Goal: Information Seeking & Learning: Learn about a topic

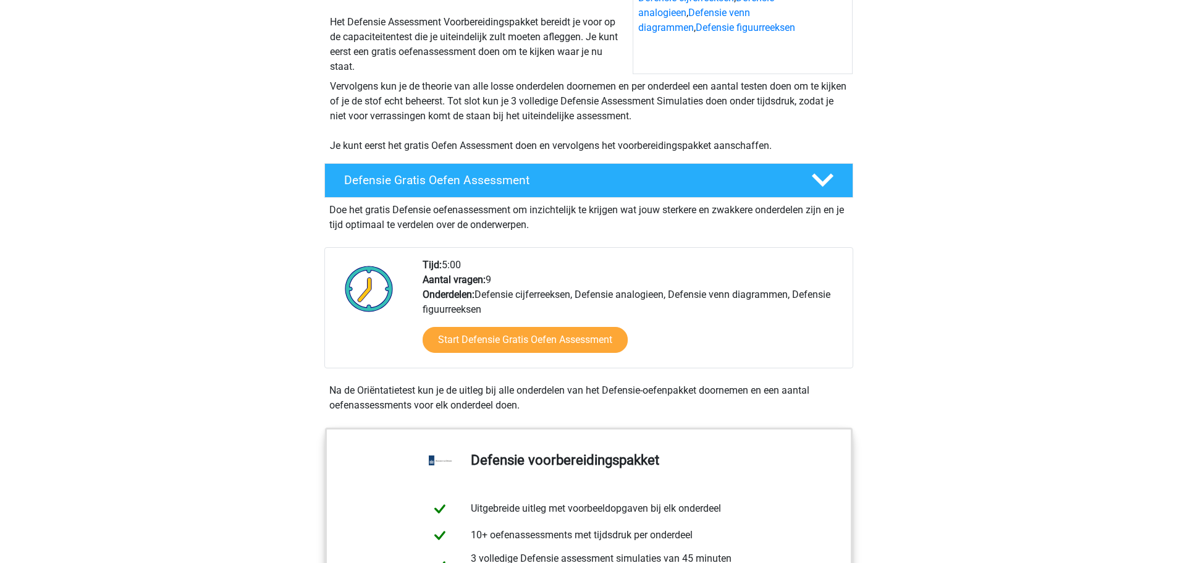
scroll to position [190, 0]
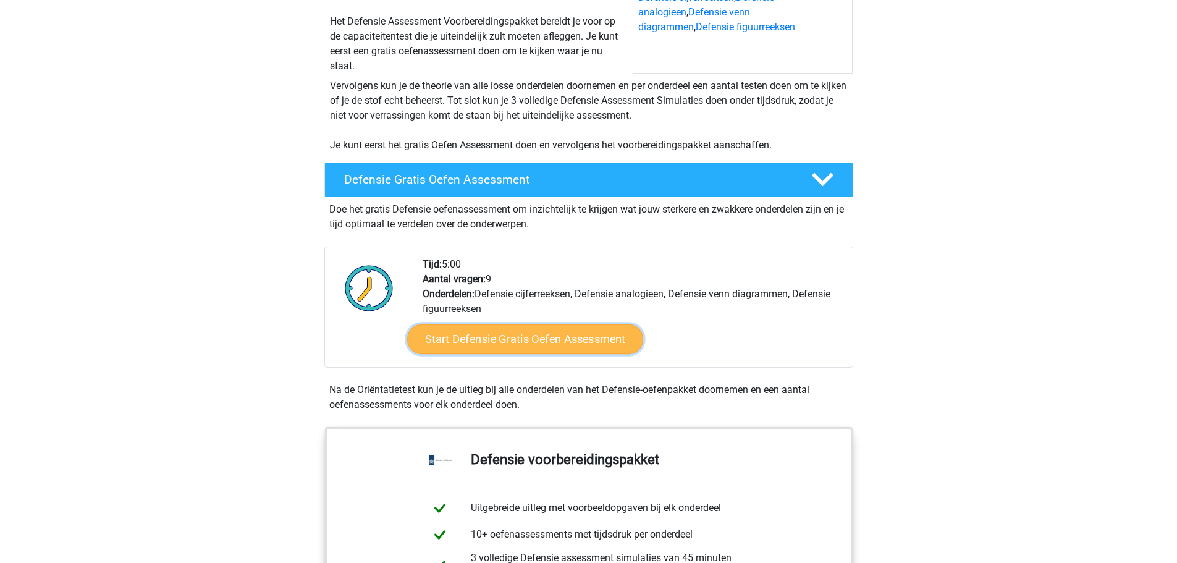
click at [509, 341] on link "Start Defensie Gratis Oefen Assessment" at bounding box center [525, 339] width 236 height 30
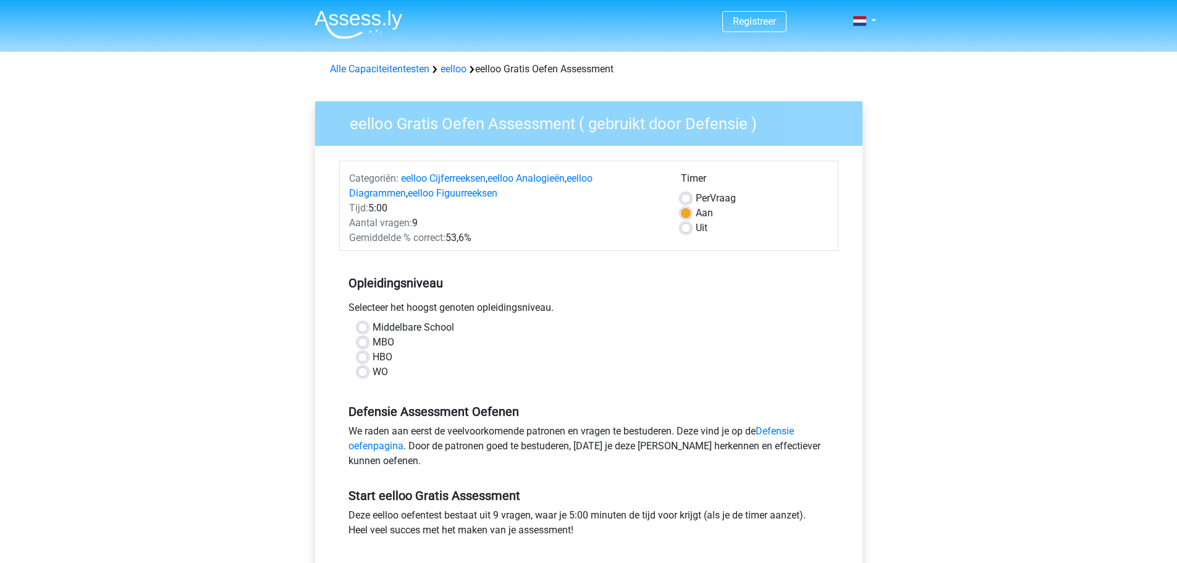
click at [373, 358] on label "HBO" at bounding box center [383, 357] width 20 height 15
click at [363, 358] on input "HBO" at bounding box center [363, 356] width 10 height 12
radio input "true"
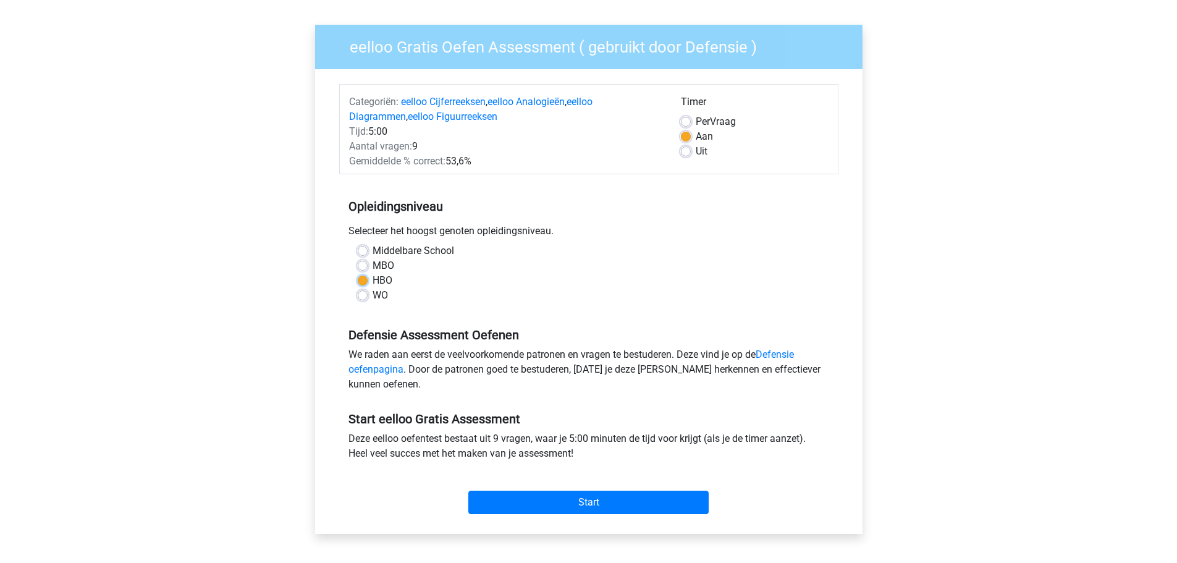
scroll to position [77, 0]
click at [679, 119] on div "Timer Per Vraag Aan Uit" at bounding box center [755, 131] width 166 height 74
click at [696, 119] on label "Per Vraag" at bounding box center [716, 121] width 40 height 15
click at [683, 119] on input "Per Vraag" at bounding box center [686, 120] width 10 height 12
radio input "true"
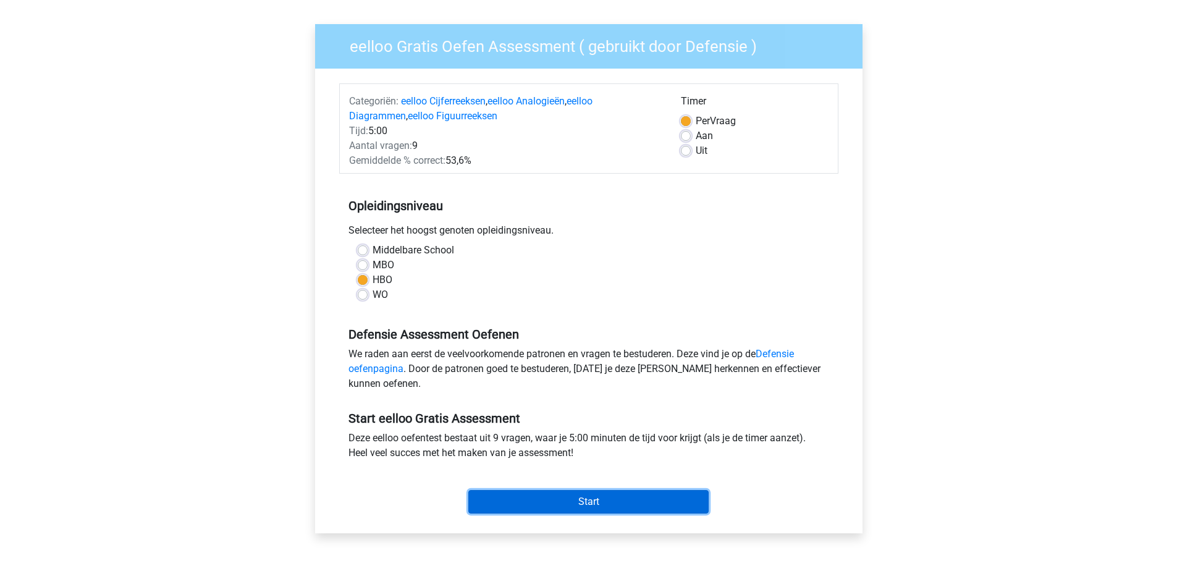
click at [575, 509] on input "Start" at bounding box center [588, 501] width 240 height 23
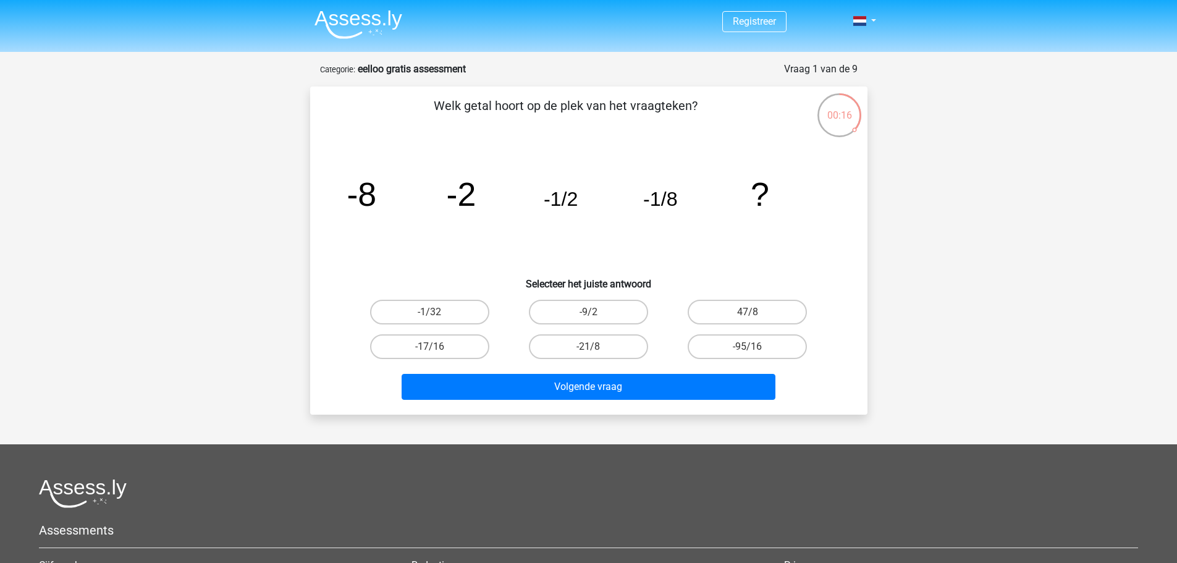
click at [433, 313] on input "-1/32" at bounding box center [434, 316] width 8 height 8
radio input "true"
click at [588, 350] on label "-21/8" at bounding box center [588, 346] width 119 height 25
click at [588, 350] on input "-21/8" at bounding box center [592, 351] width 8 height 8
radio input "true"
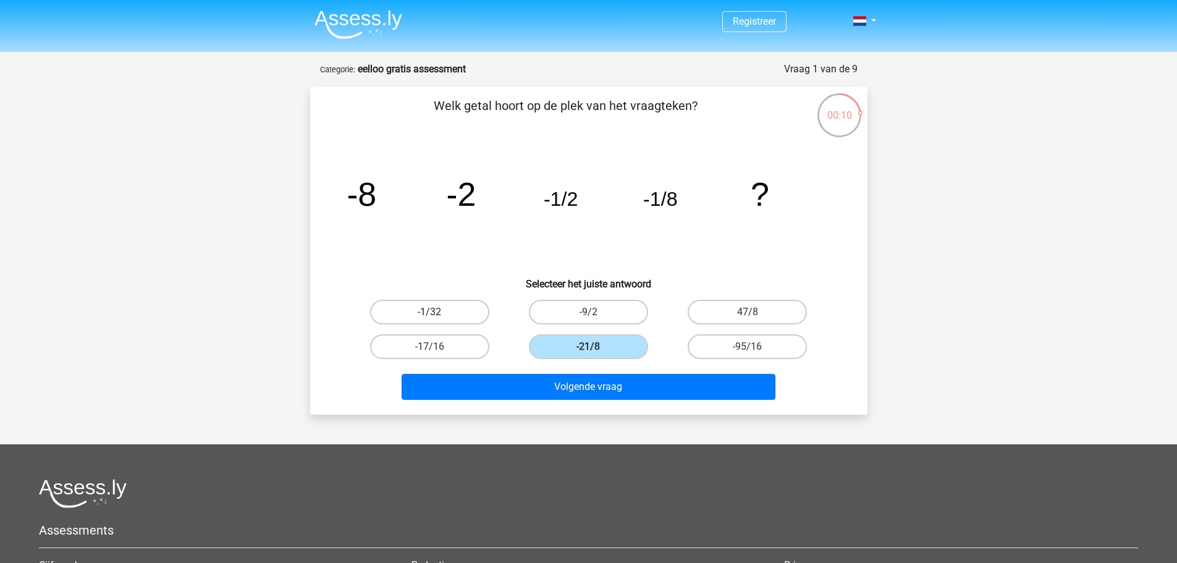
click at [452, 309] on label "-1/32" at bounding box center [429, 312] width 119 height 25
click at [438, 312] on input "-1/32" at bounding box center [434, 316] width 8 height 8
radio input "true"
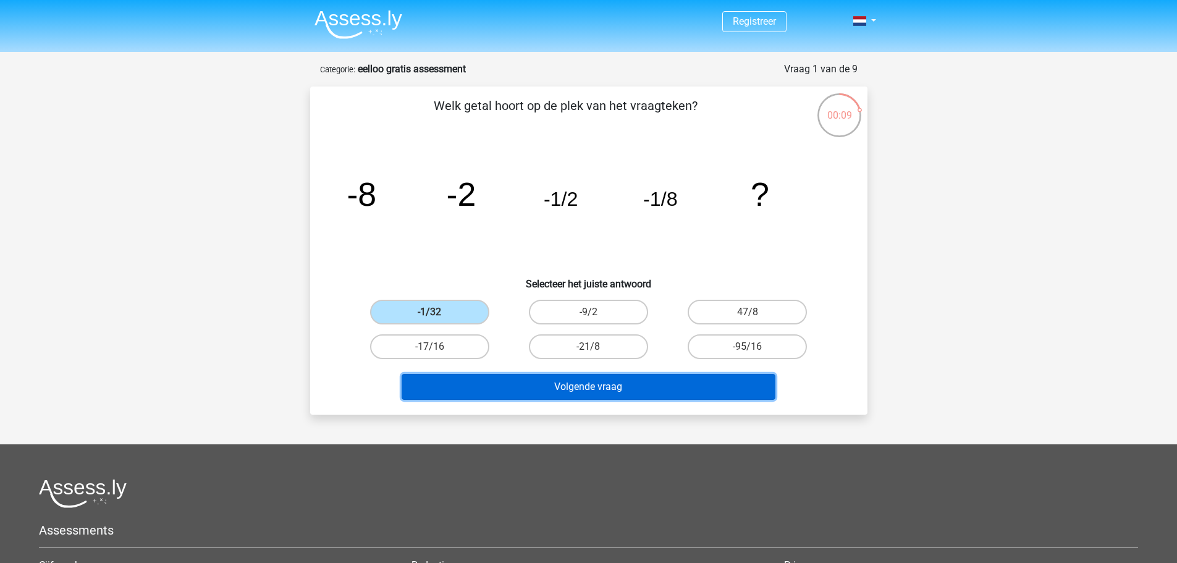
click at [572, 384] on button "Volgende vraag" at bounding box center [589, 387] width 374 height 26
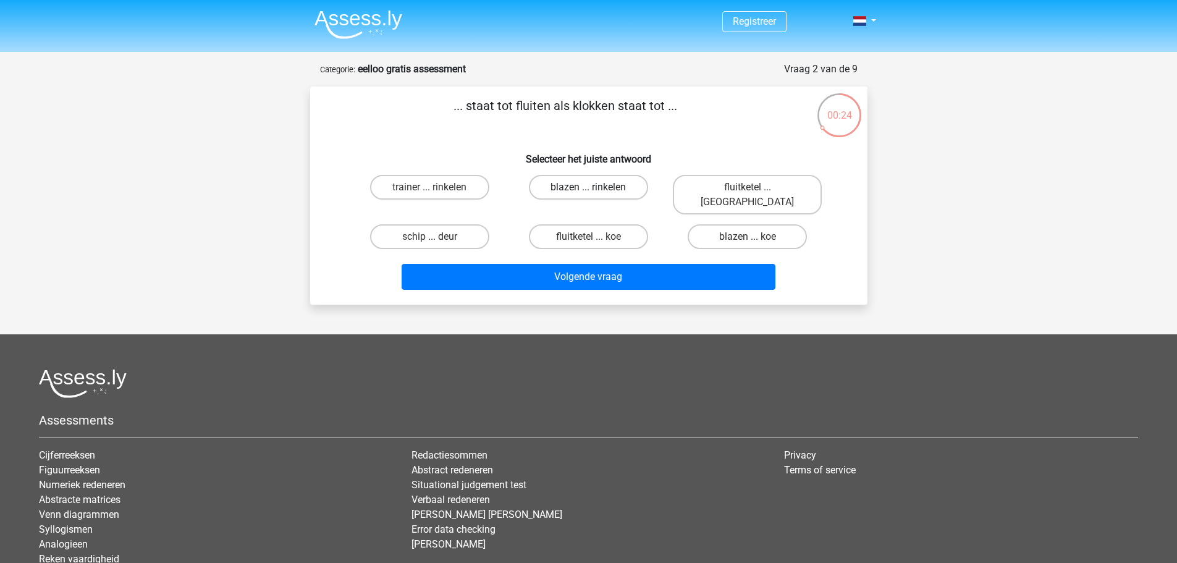
click at [582, 186] on label "blazen ... rinkelen" at bounding box center [588, 187] width 119 height 25
click at [588, 187] on input "blazen ... rinkelen" at bounding box center [592, 191] width 8 height 8
radio input "true"
click at [755, 191] on input "fluitketel ... luiden" at bounding box center [752, 191] width 8 height 8
radio input "true"
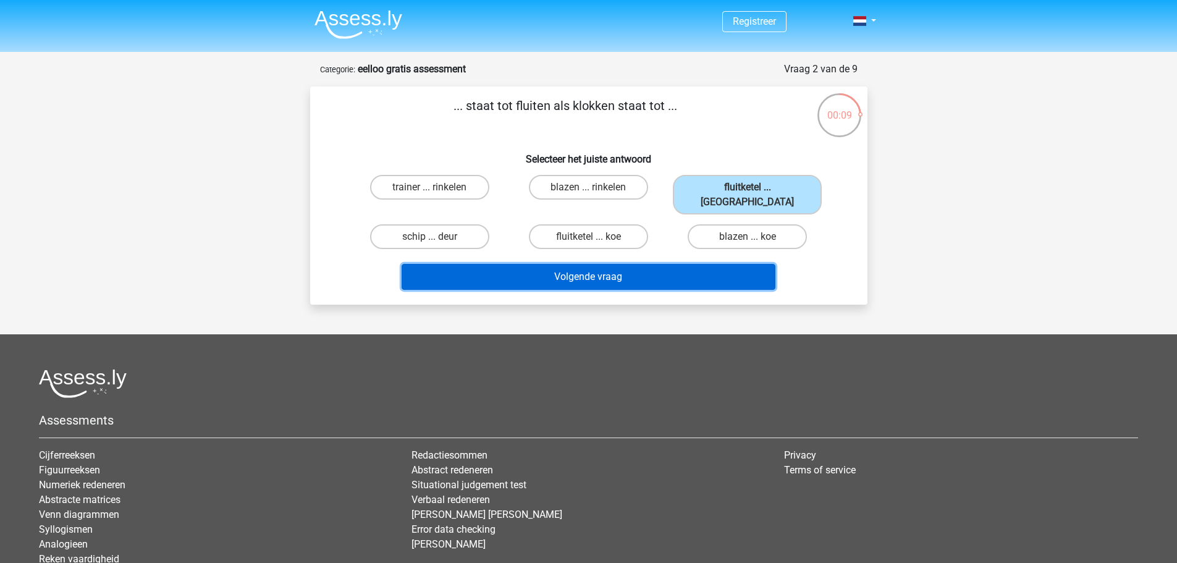
click at [638, 266] on button "Volgende vraag" at bounding box center [589, 277] width 374 height 26
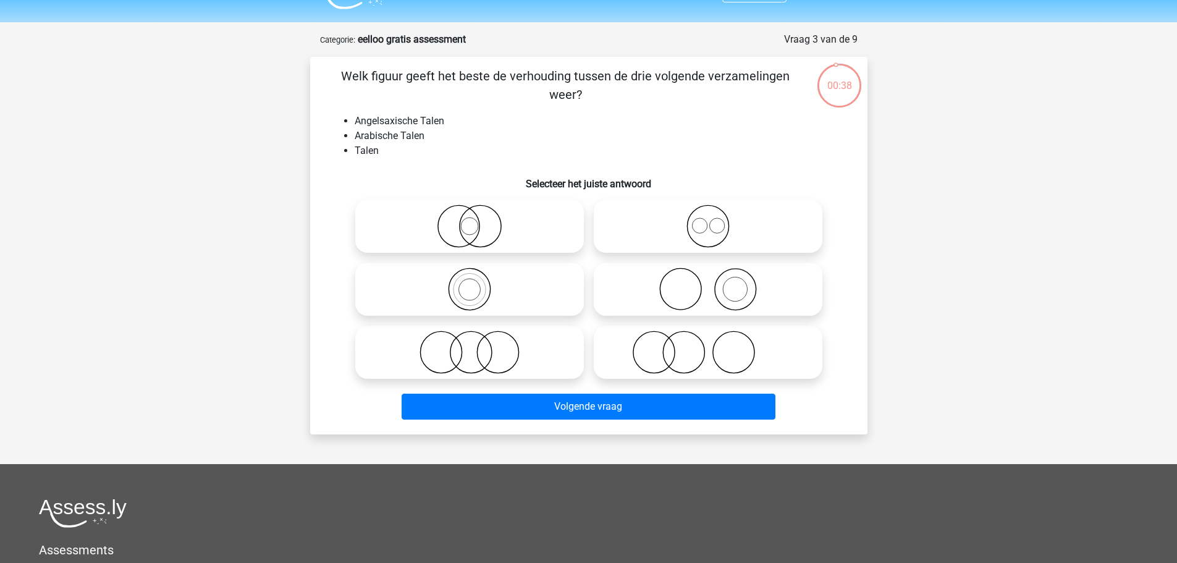
scroll to position [29, 0]
click at [697, 234] on icon at bounding box center [708, 226] width 219 height 43
click at [708, 221] on input "radio" at bounding box center [712, 217] width 8 height 8
radio input "true"
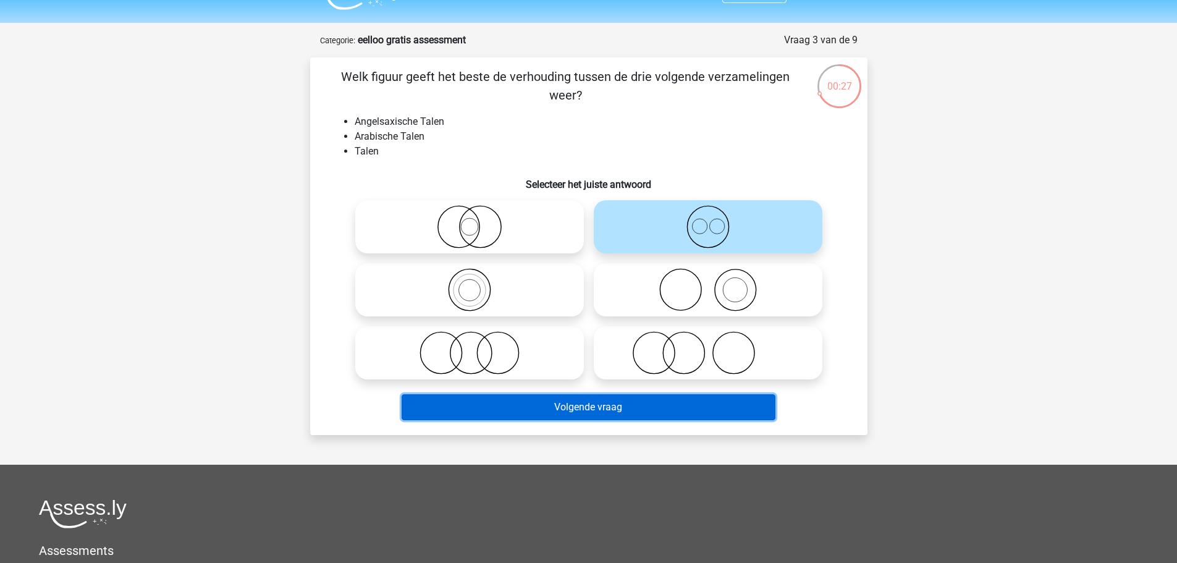
click at [553, 401] on button "Volgende vraag" at bounding box center [589, 407] width 374 height 26
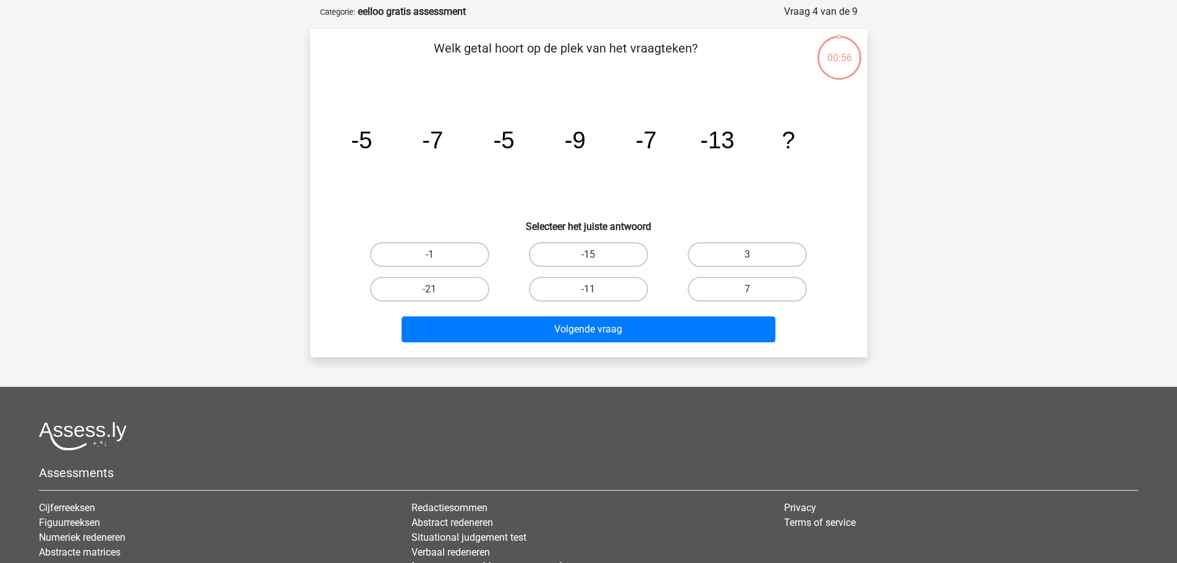
scroll to position [62, 0]
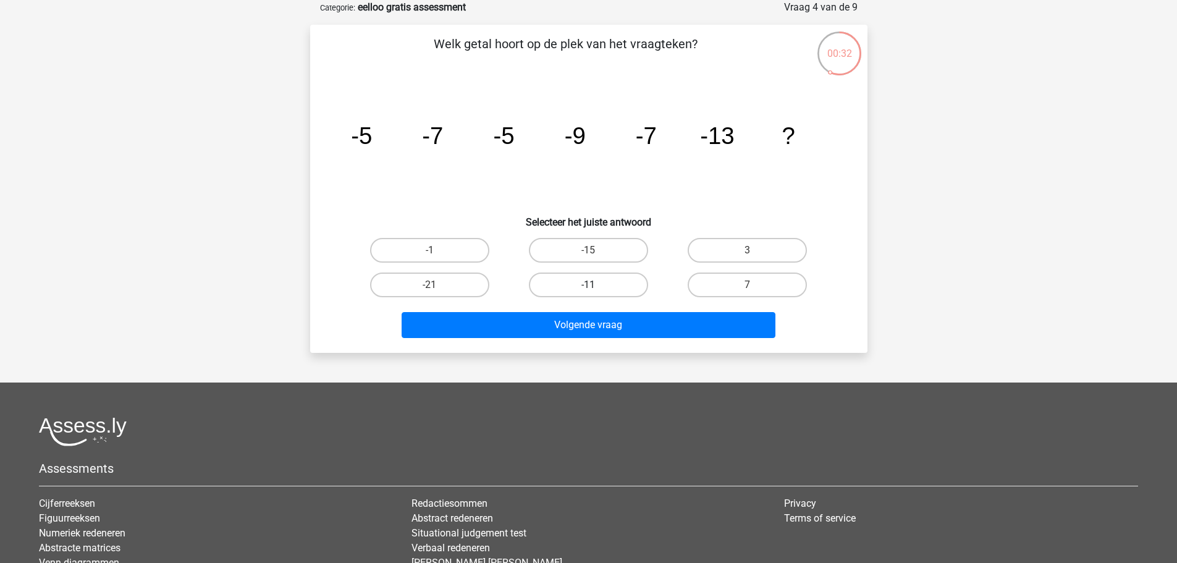
click at [601, 282] on label "-11" at bounding box center [588, 285] width 119 height 25
click at [596, 285] on input "-11" at bounding box center [592, 289] width 8 height 8
radio input "true"
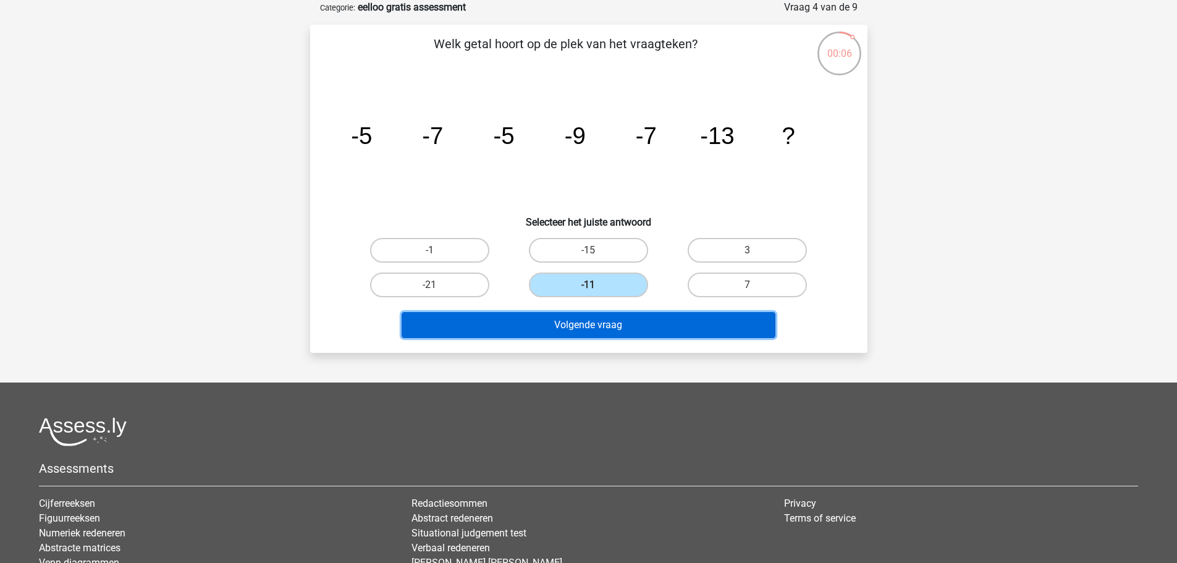
click at [667, 327] on button "Volgende vraag" at bounding box center [589, 325] width 374 height 26
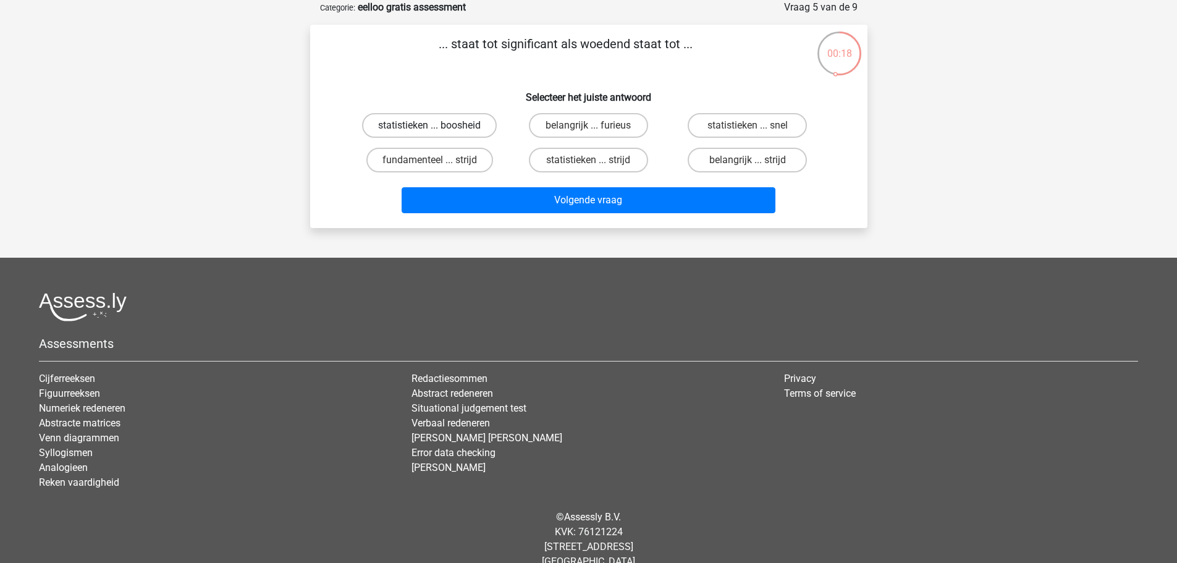
click at [444, 122] on label "statistieken ... boosheid" at bounding box center [429, 125] width 135 height 25
click at [438, 125] on input "statistieken ... boosheid" at bounding box center [434, 129] width 8 height 8
radio input "true"
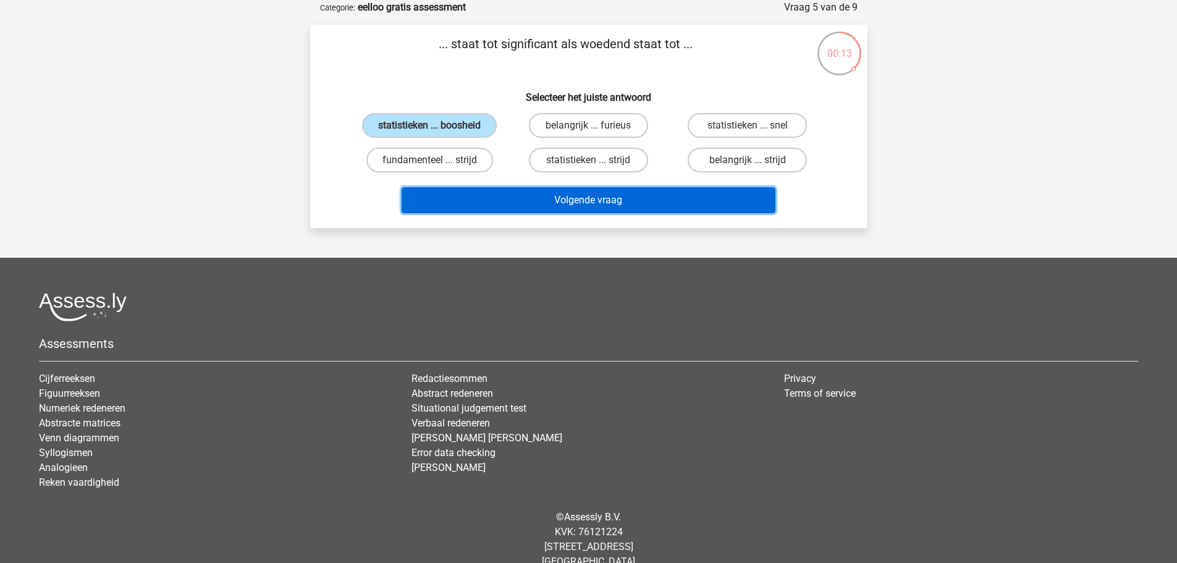
click at [552, 197] on button "Volgende vraag" at bounding box center [589, 200] width 374 height 26
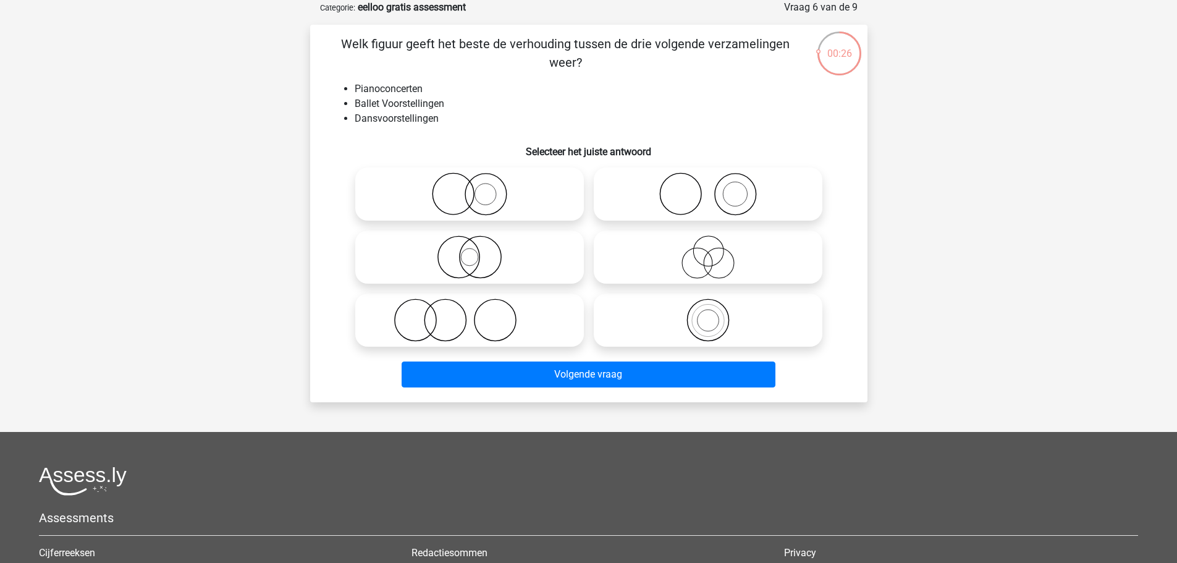
click at [438, 325] on icon at bounding box center [469, 319] width 219 height 43
click at [470, 314] on input "radio" at bounding box center [474, 310] width 8 height 8
radio input "true"
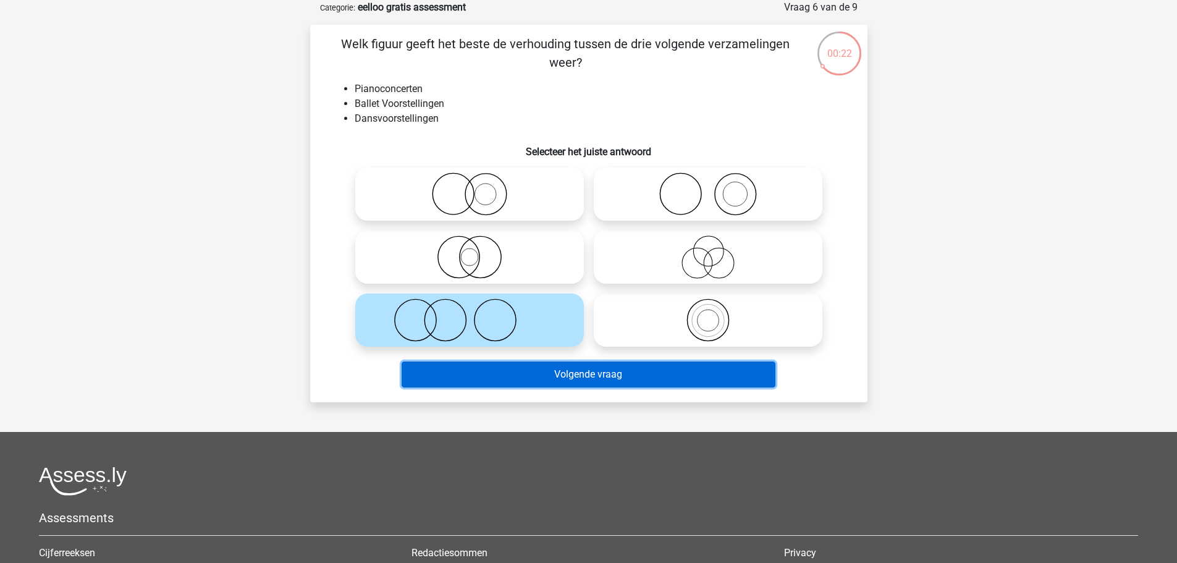
click at [529, 369] on button "Volgende vraag" at bounding box center [589, 375] width 374 height 26
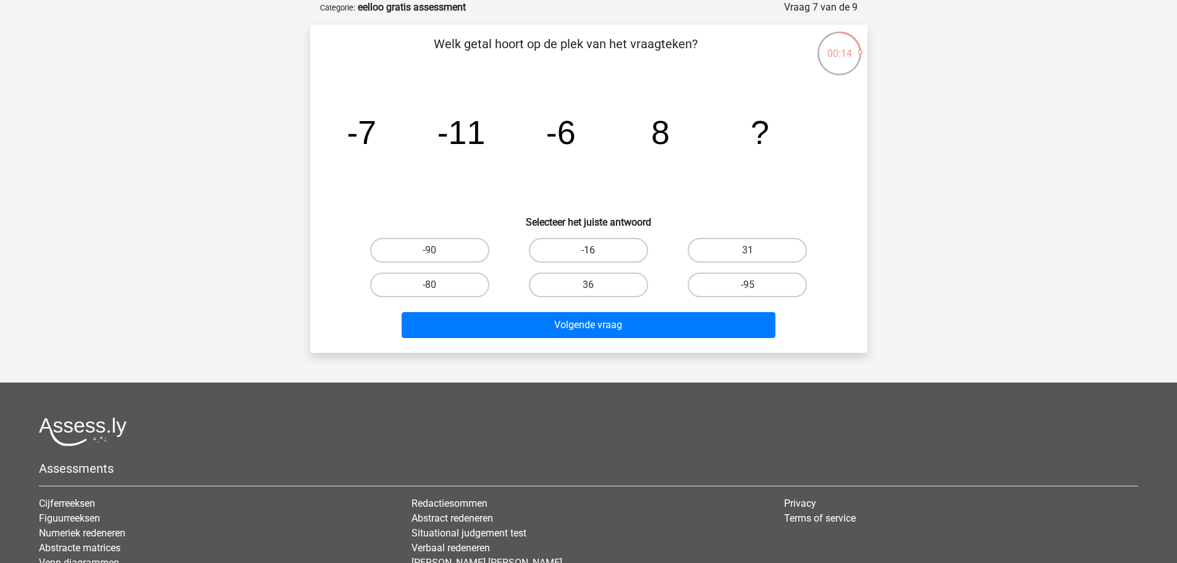
click at [612, 246] on label "-16" at bounding box center [588, 250] width 119 height 25
click at [596, 250] on input "-16" at bounding box center [592, 254] width 8 height 8
radio input "true"
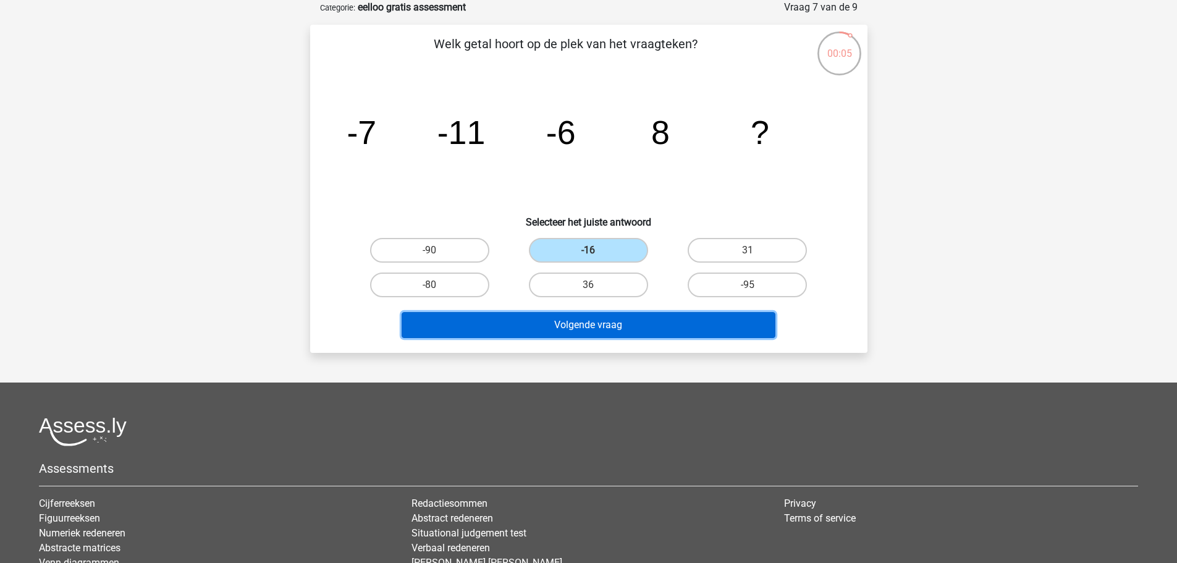
click at [608, 328] on button "Volgende vraag" at bounding box center [589, 325] width 374 height 26
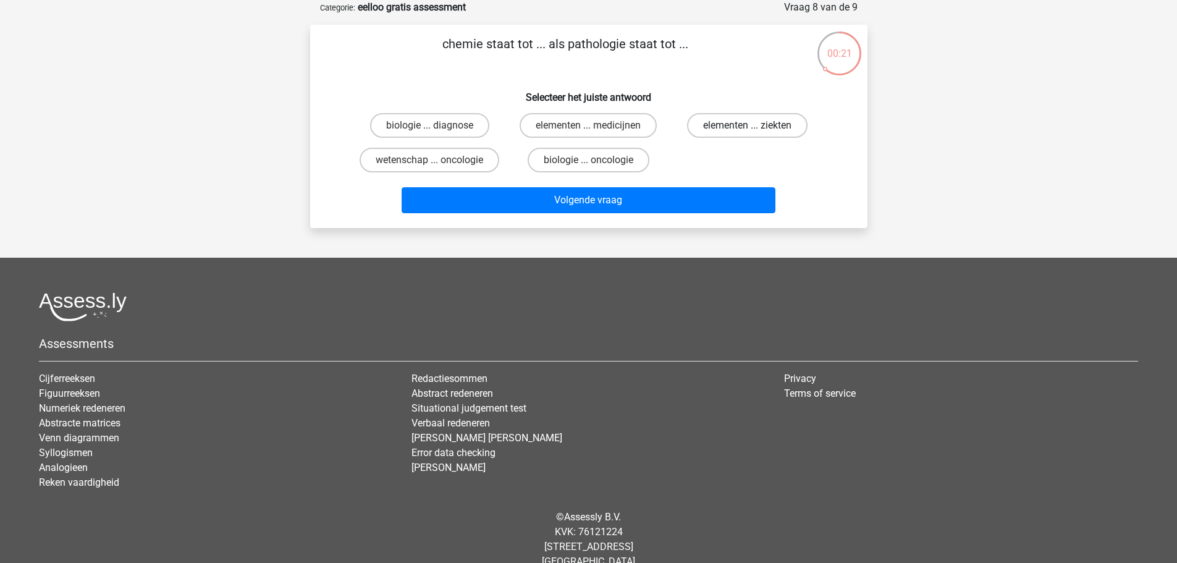
click at [776, 127] on label "elementen ... ziekten" at bounding box center [747, 125] width 121 height 25
click at [756, 127] on input "elementen ... ziekten" at bounding box center [752, 129] width 8 height 8
radio input "true"
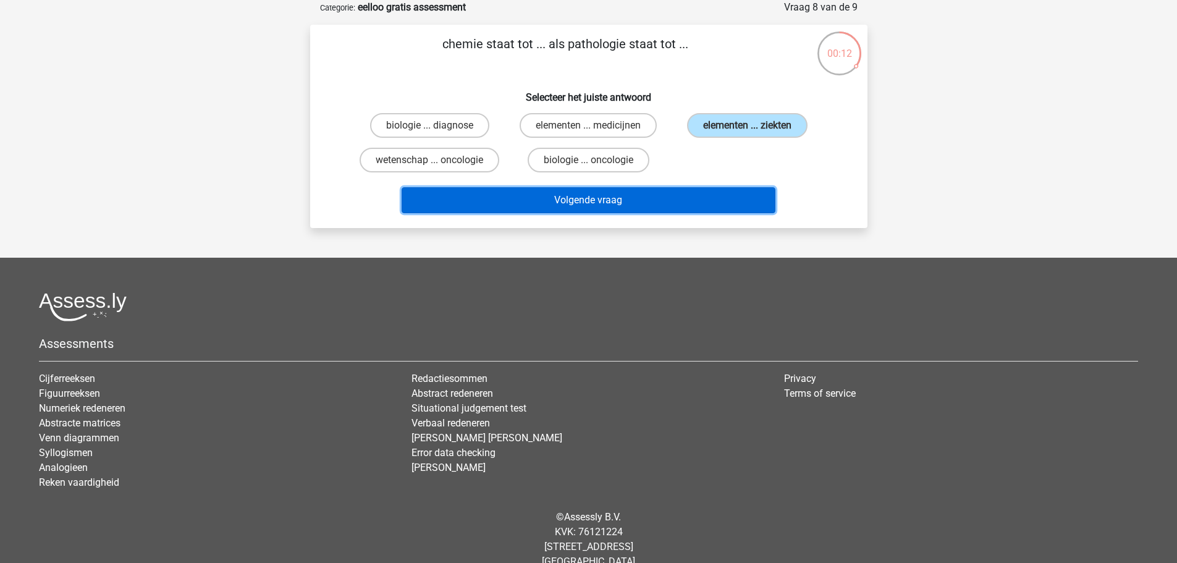
click at [670, 200] on button "Volgende vraag" at bounding box center [589, 200] width 374 height 26
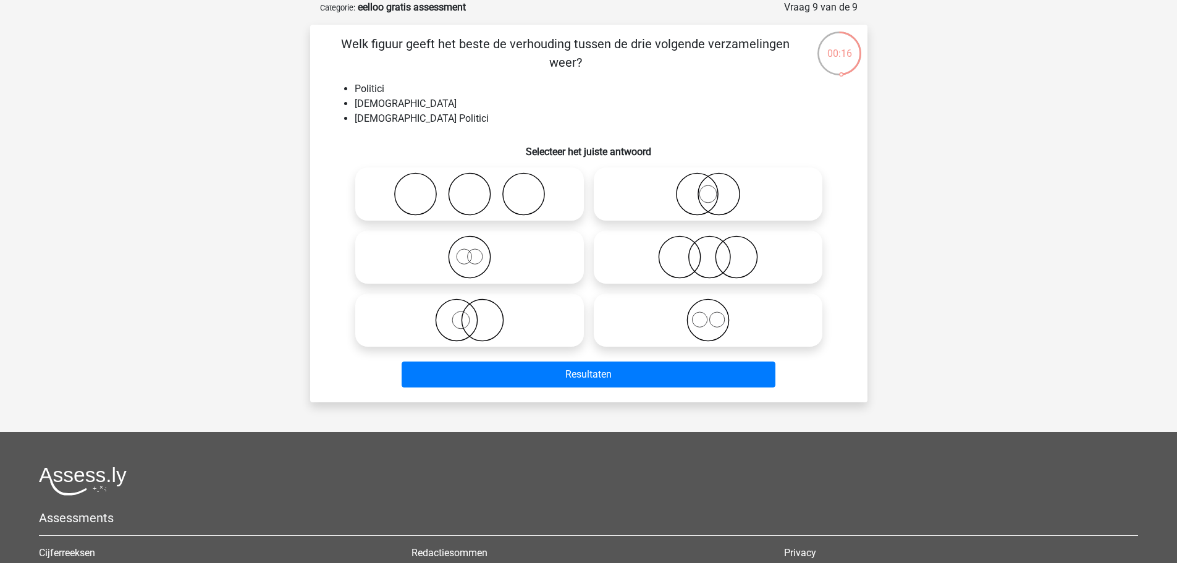
click at [708, 247] on input "radio" at bounding box center [712, 247] width 8 height 8
radio input "true"
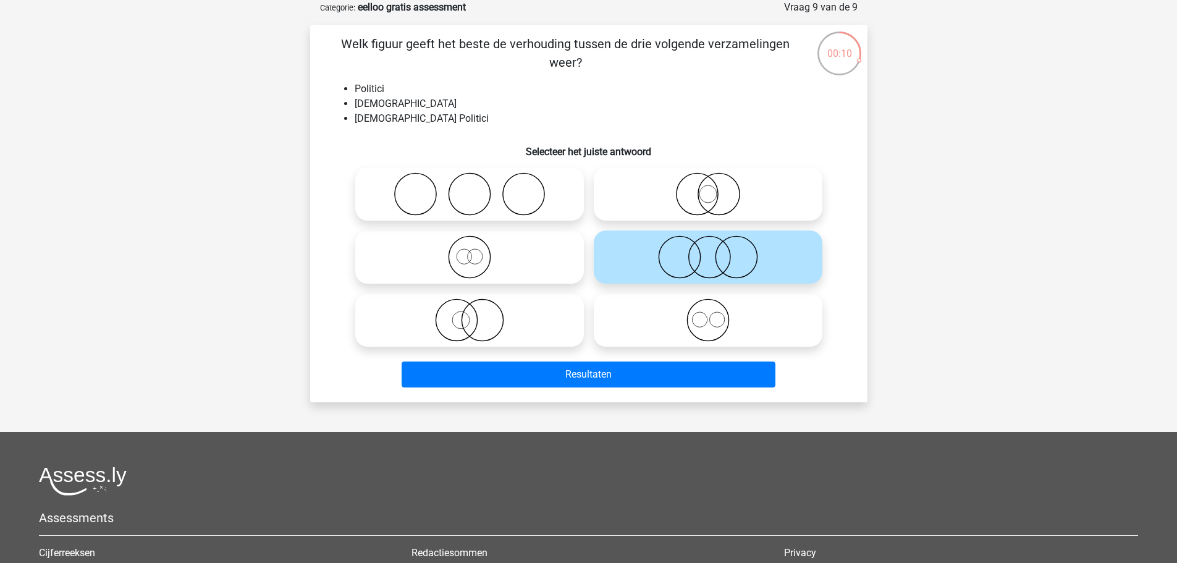
click at [448, 304] on icon at bounding box center [469, 319] width 219 height 43
click at [470, 306] on input "radio" at bounding box center [474, 310] width 8 height 8
radio input "true"
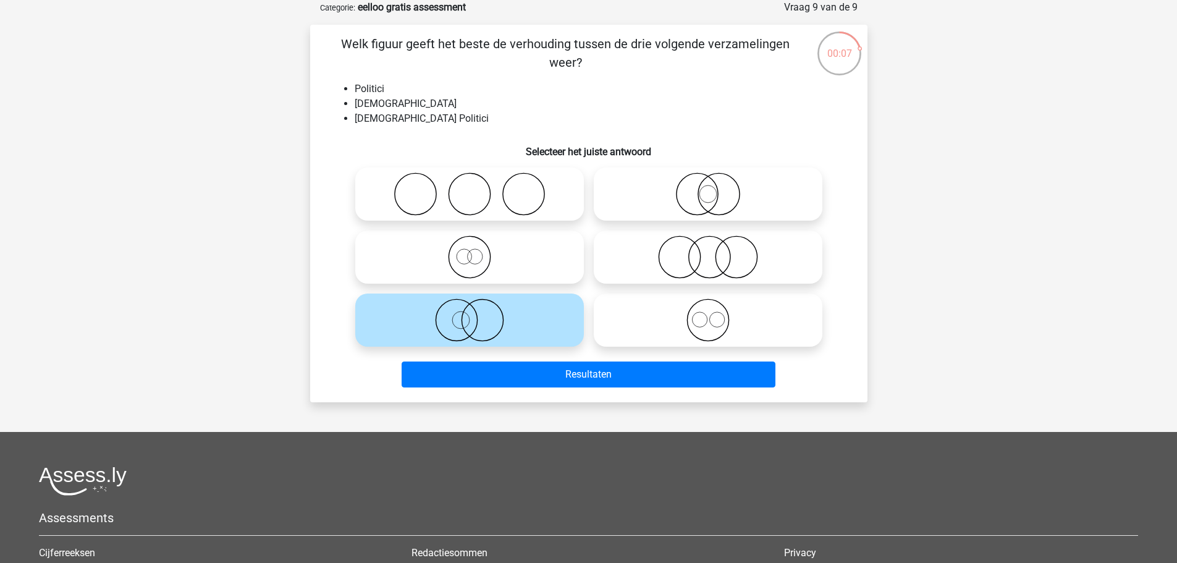
click at [691, 260] on icon at bounding box center [708, 256] width 219 height 43
click at [708, 251] on input "radio" at bounding box center [712, 247] width 8 height 8
radio input "true"
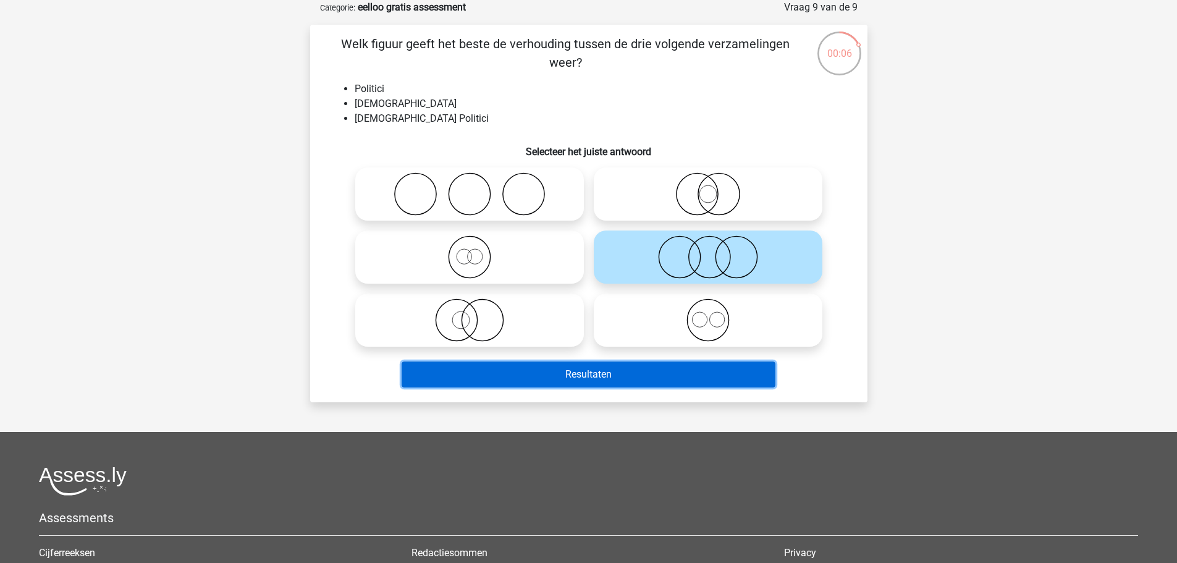
click at [614, 370] on button "Resultaten" at bounding box center [589, 375] width 374 height 26
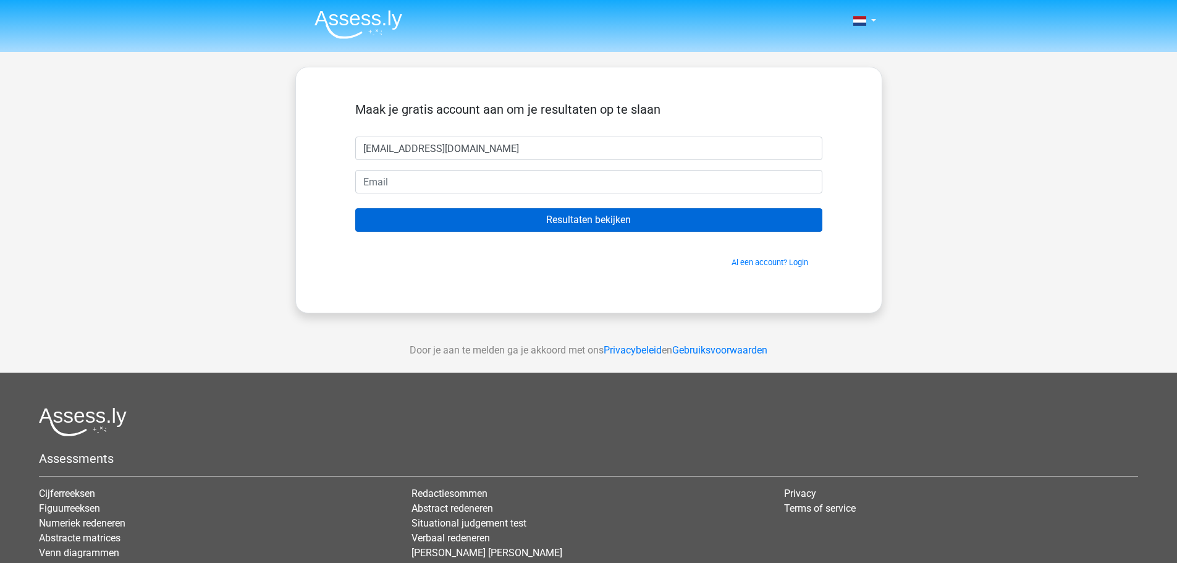
type input "[EMAIL_ADDRESS][DOMAIN_NAME]"
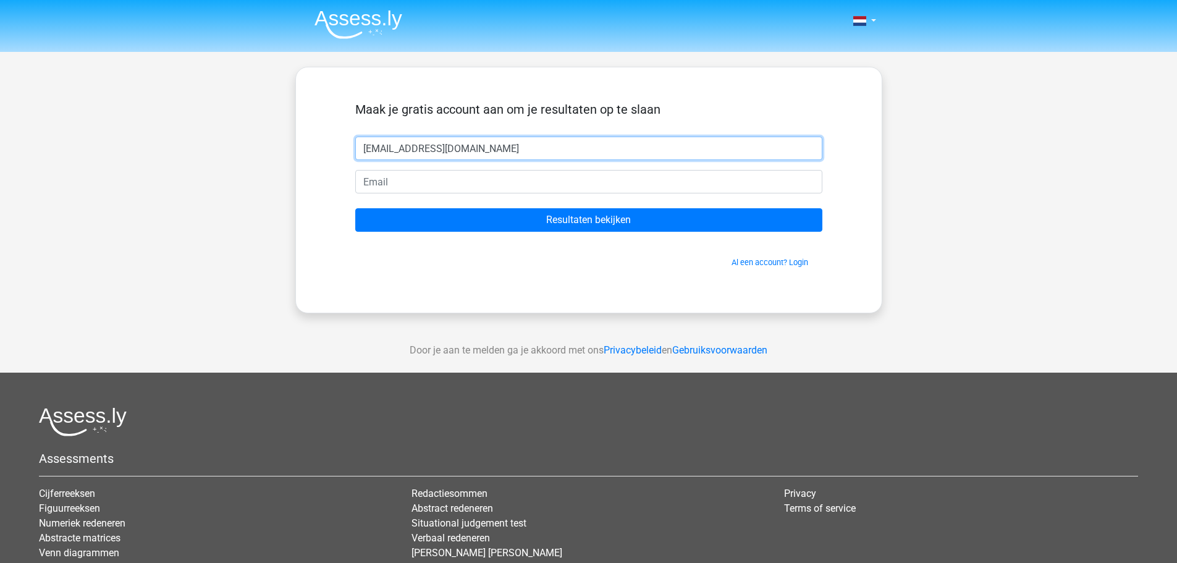
drag, startPoint x: 492, startPoint y: 141, endPoint x: 346, endPoint y: 150, distance: 146.1
click at [346, 150] on div "jurrian2301@hotmail.com" at bounding box center [589, 148] width 486 height 23
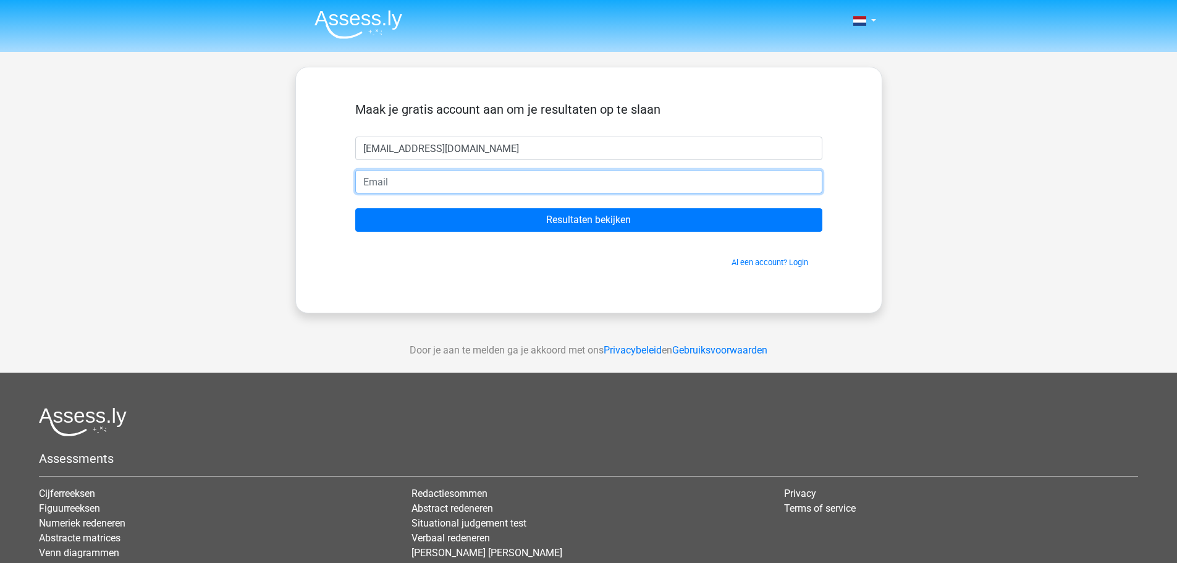
click at [405, 176] on input "email" at bounding box center [588, 181] width 467 height 23
paste input "jurrian2301@hotmail.com"
type input "jurrian2301@hotmail.com"
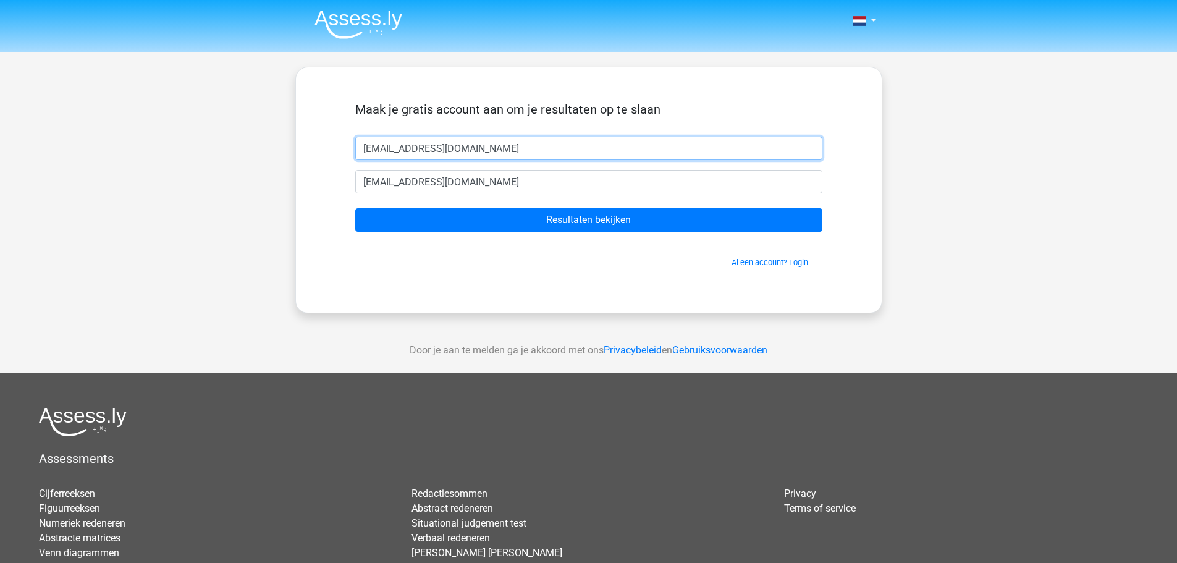
drag, startPoint x: 532, startPoint y: 150, endPoint x: 251, endPoint y: 155, distance: 281.2
click at [251, 155] on div "Nederlands English" at bounding box center [588, 349] width 1177 height 699
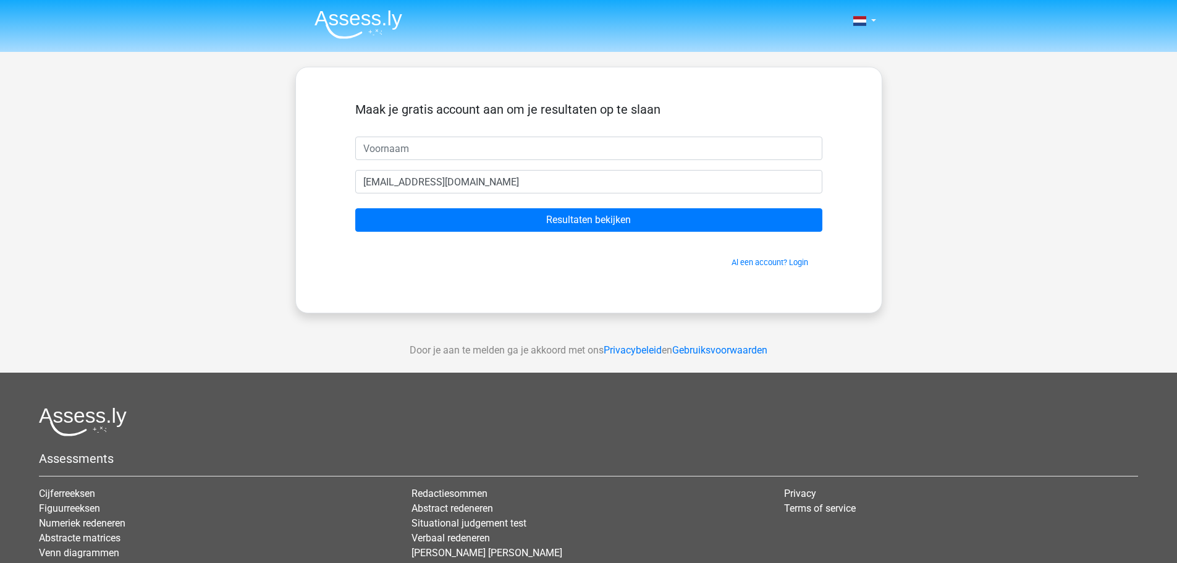
click at [251, 155] on div "Nederlands English" at bounding box center [588, 349] width 1177 height 699
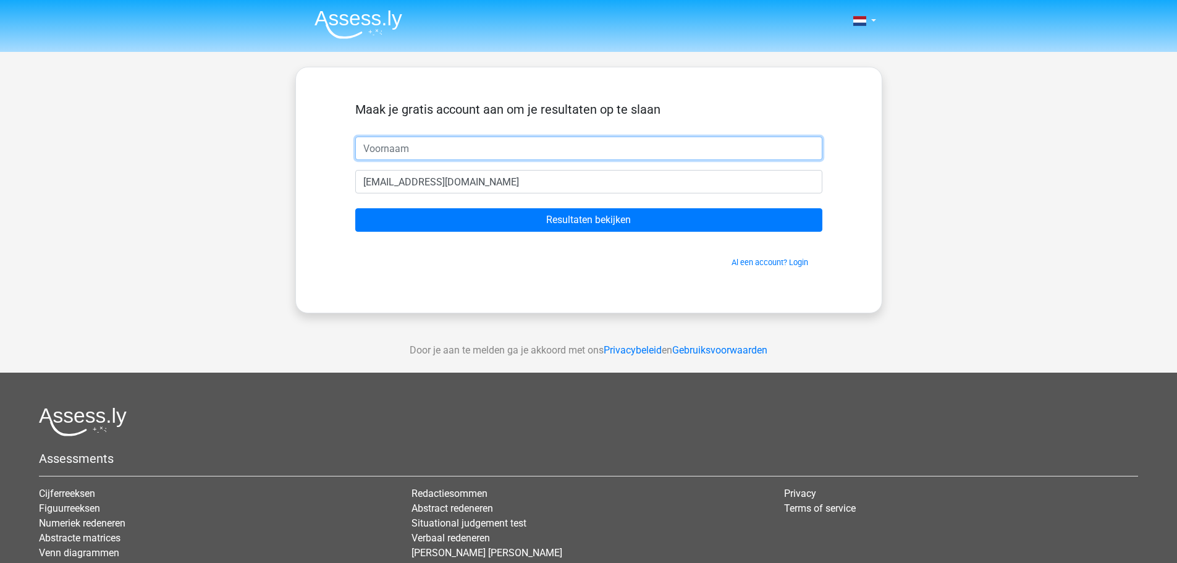
click at [363, 146] on input "text" at bounding box center [588, 148] width 467 height 23
type input "jurrian"
click at [355, 208] on input "Resultaten bekijken" at bounding box center [588, 219] width 467 height 23
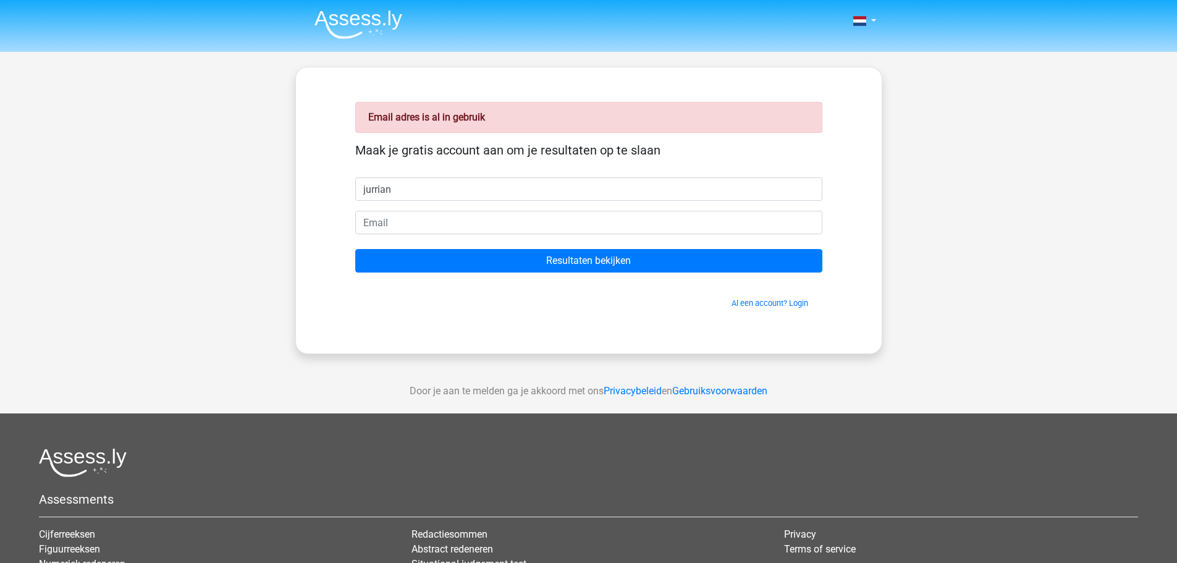
type input "jurrian"
click at [379, 227] on input "email" at bounding box center [588, 222] width 467 height 23
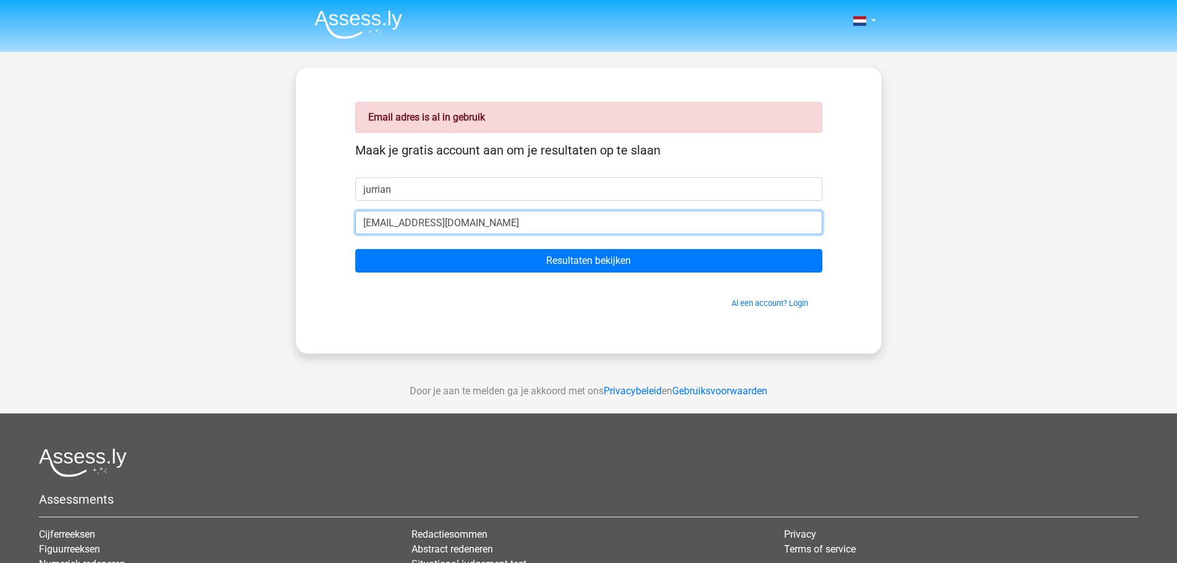
type input "[EMAIL_ADDRESS][DOMAIN_NAME]"
click at [355, 249] on input "Resultaten bekijken" at bounding box center [588, 260] width 467 height 23
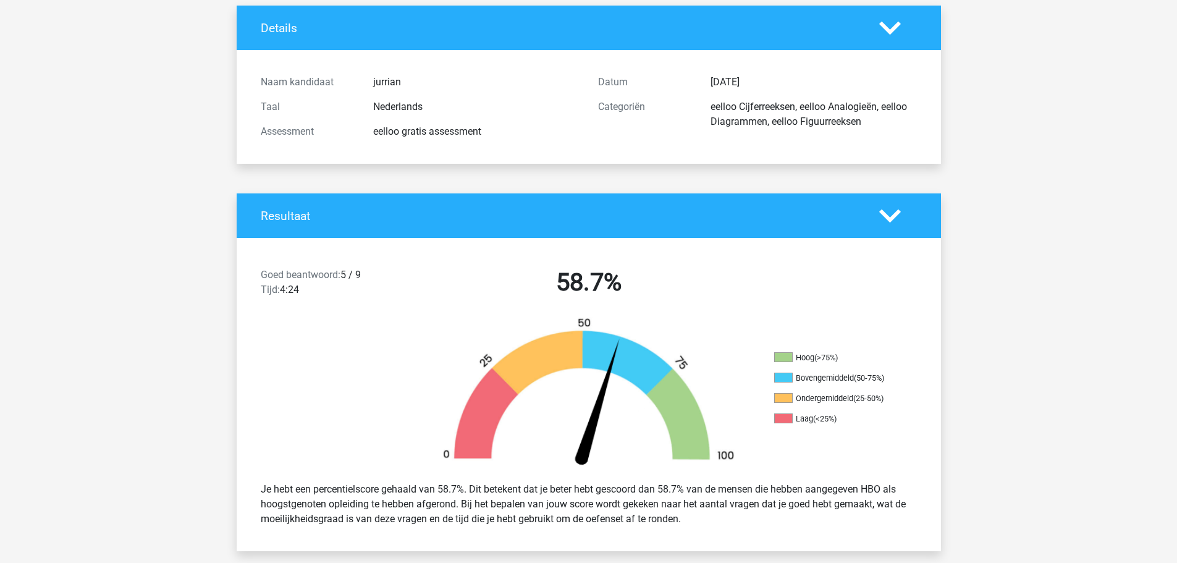
scroll to position [80, 0]
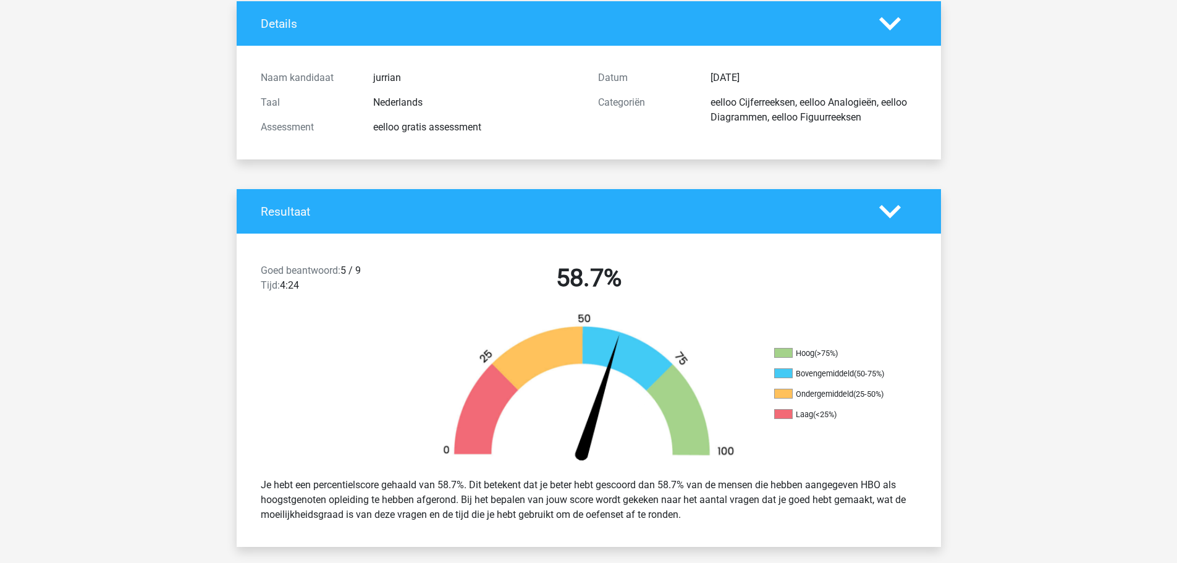
click at [531, 252] on div "Goed beantwoord: 5 / 9 Tijd: 4:24 58.7%" at bounding box center [589, 280] width 705 height 64
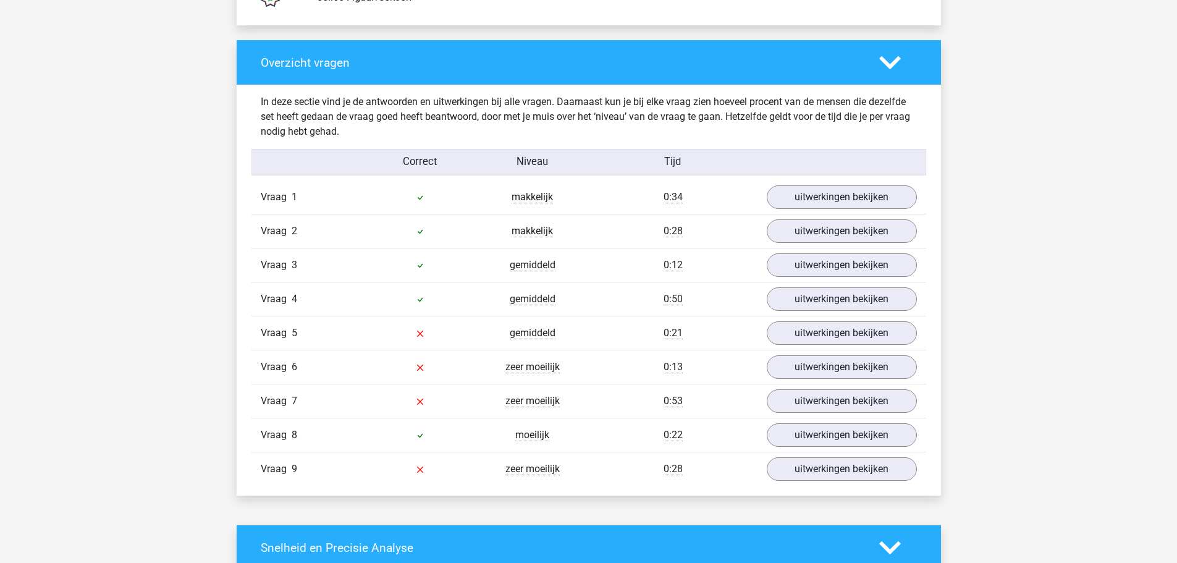
scroll to position [1248, 0]
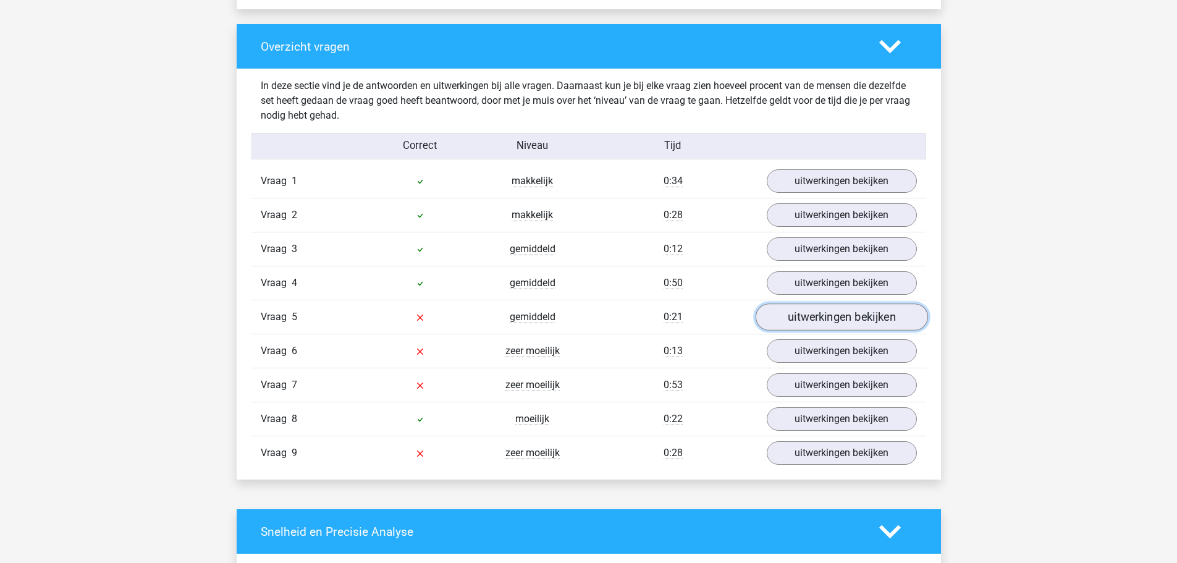
click at [811, 329] on link "uitwerkingen bekijken" at bounding box center [841, 316] width 172 height 27
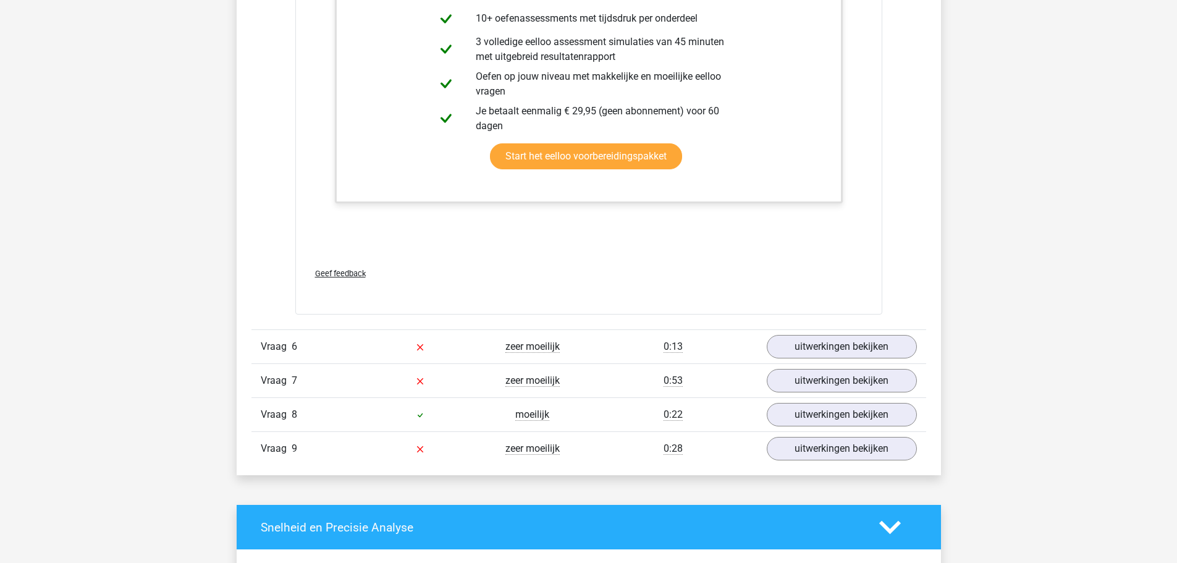
scroll to position [1867, 0]
click at [830, 347] on link "uitwerkingen bekijken" at bounding box center [841, 347] width 172 height 27
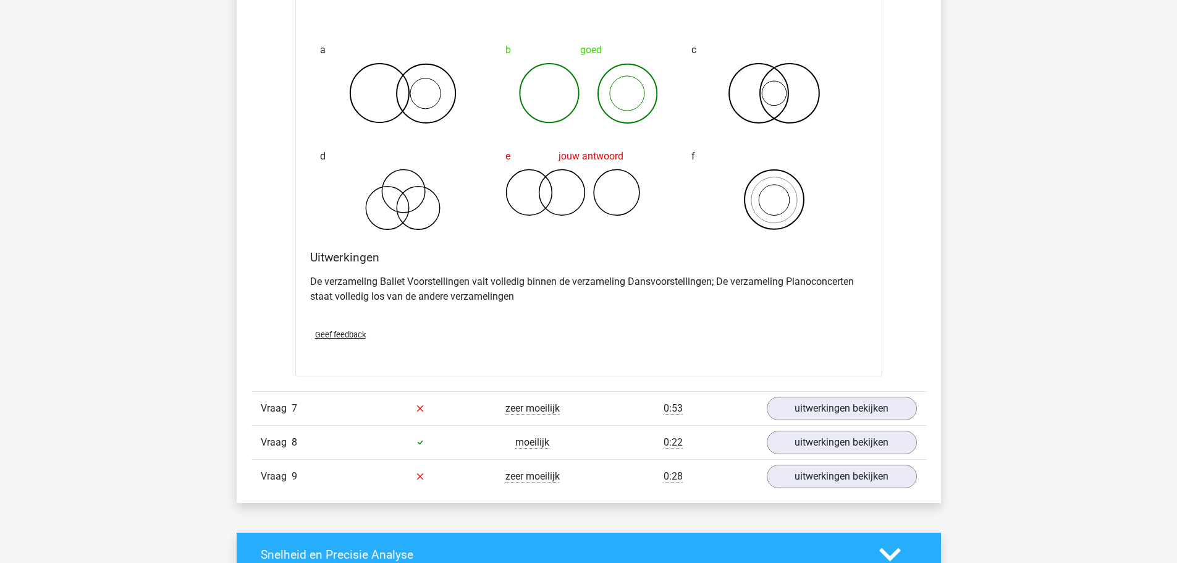
scroll to position [2313, 0]
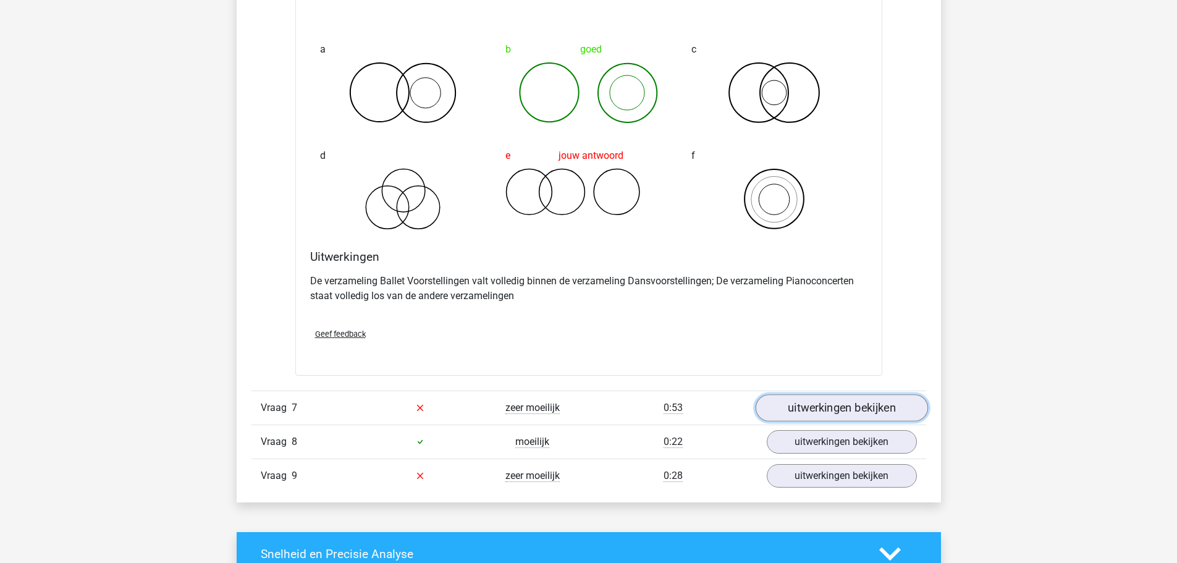
click at [820, 399] on link "uitwerkingen bekijken" at bounding box center [841, 407] width 172 height 27
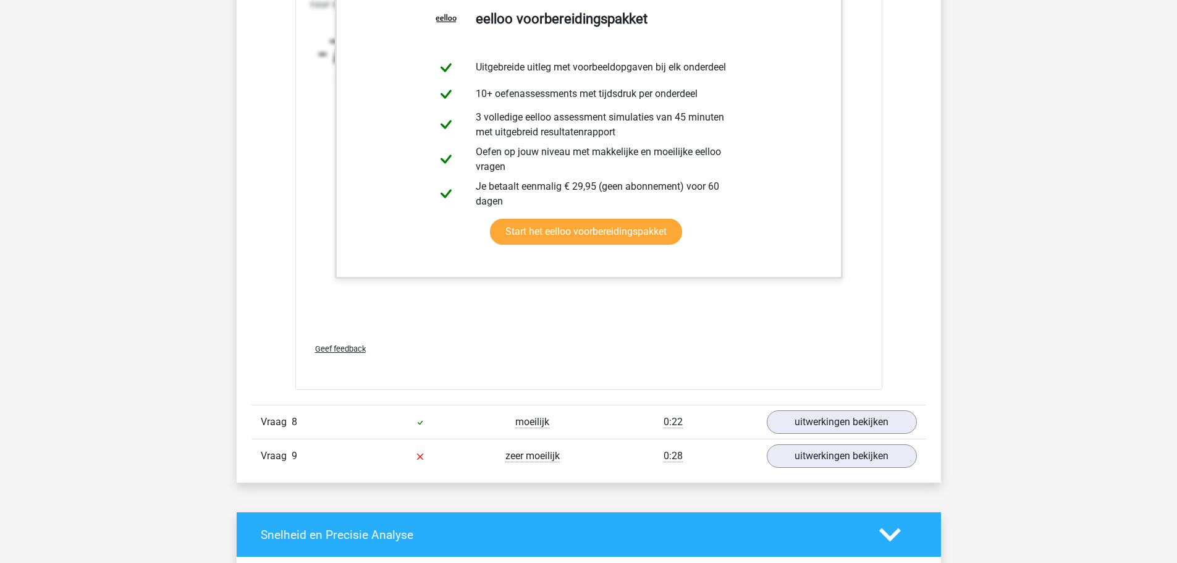
scroll to position [3109, 0]
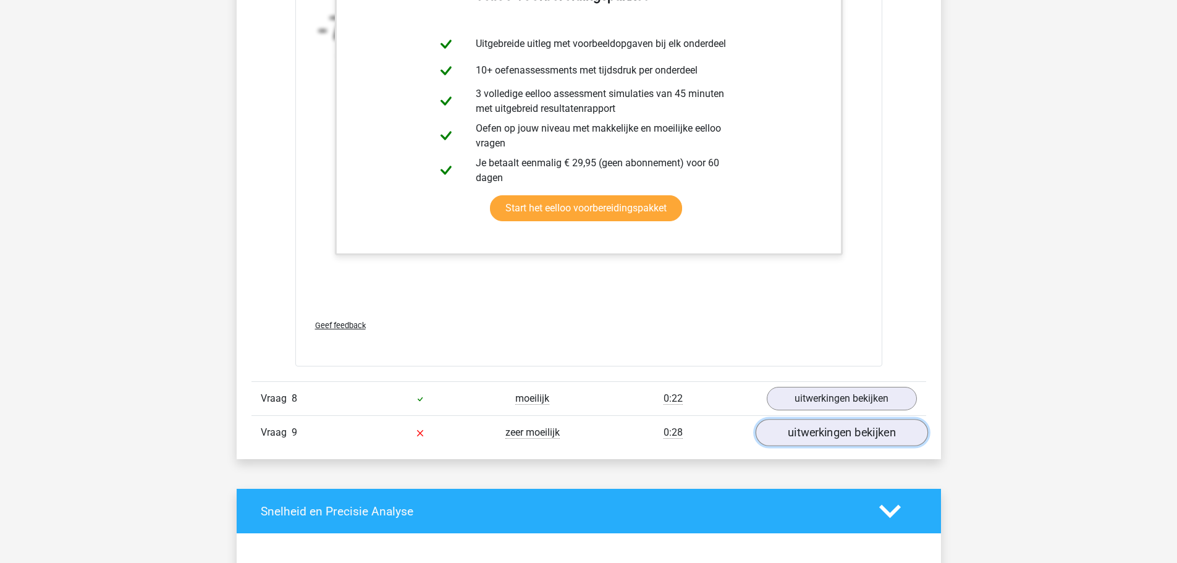
click at [815, 438] on link "uitwerkingen bekijken" at bounding box center [841, 432] width 172 height 27
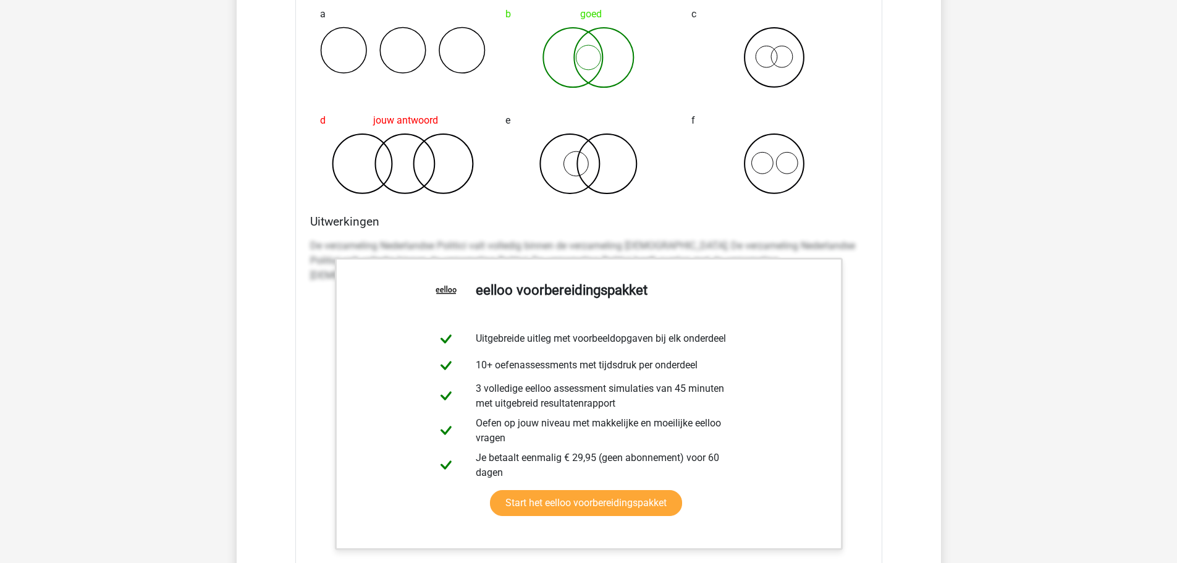
scroll to position [3694, 0]
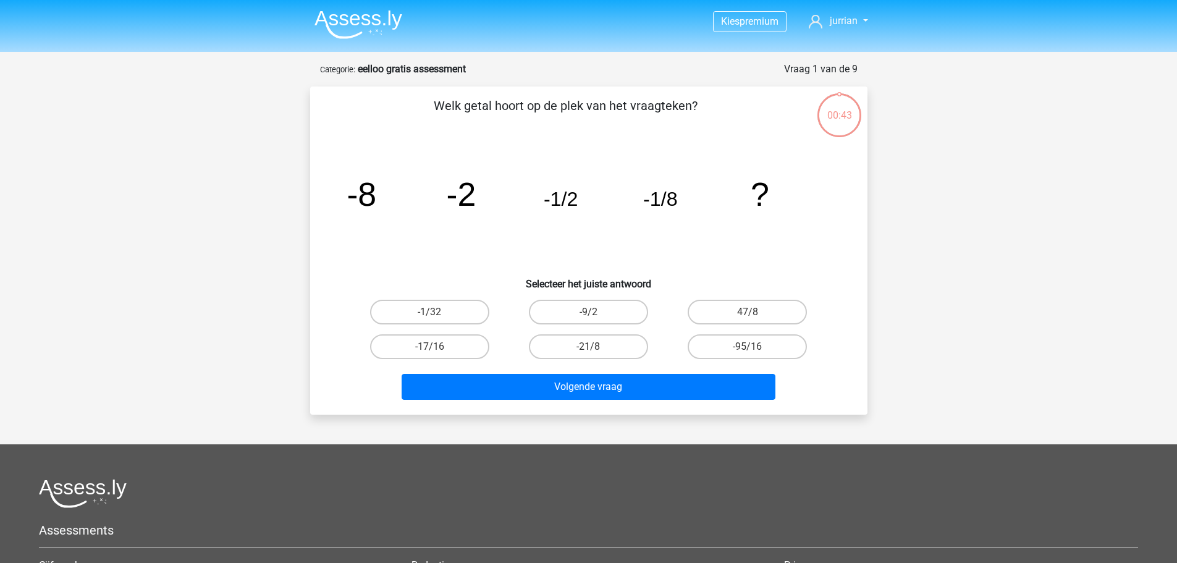
scroll to position [62, 0]
